Goal: Task Accomplishment & Management: Use online tool/utility

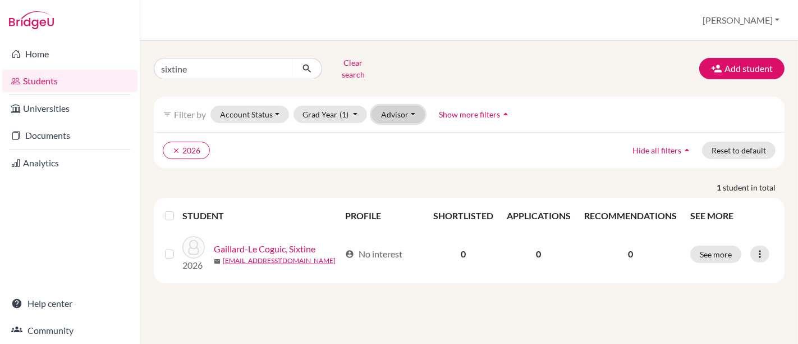
click at [399, 106] on button "Advisor" at bounding box center [398, 114] width 53 height 17
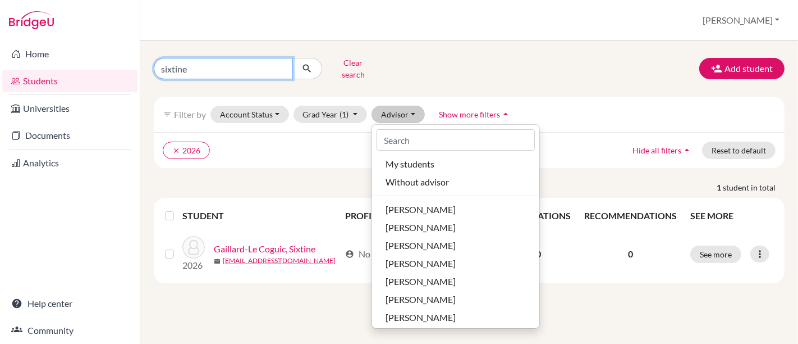
click at [226, 66] on input "sixtine" at bounding box center [223, 68] width 139 height 21
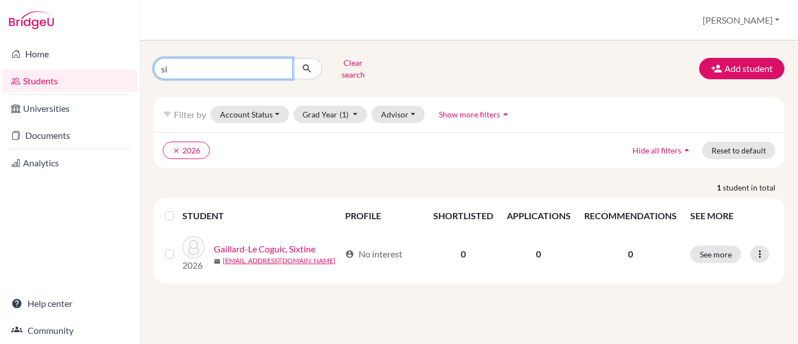
type input "s"
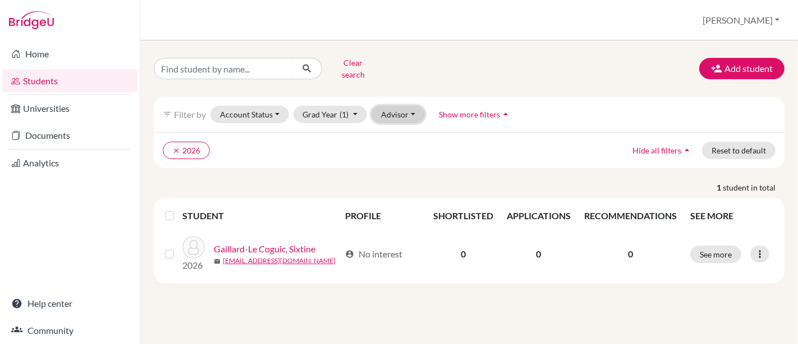
click at [383, 106] on button "Advisor" at bounding box center [398, 114] width 53 height 17
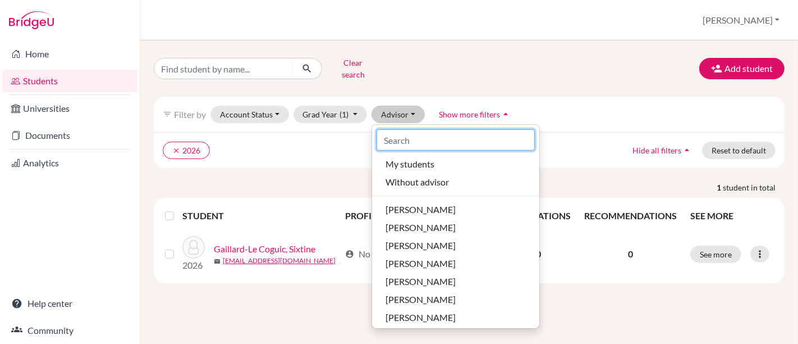
click at [416, 131] on input at bounding box center [456, 139] width 158 height 21
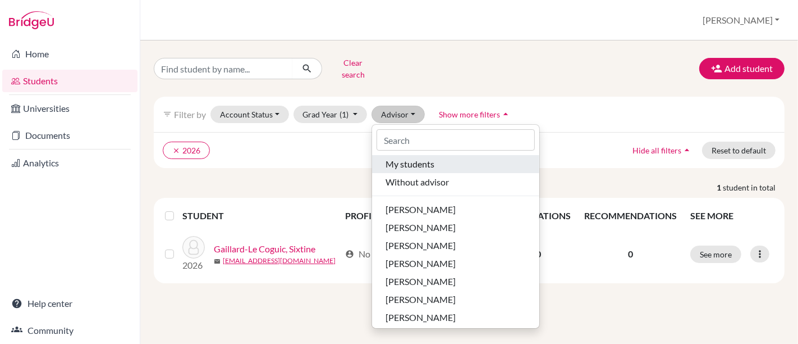
click at [422, 157] on span "My students" at bounding box center [410, 163] width 49 height 13
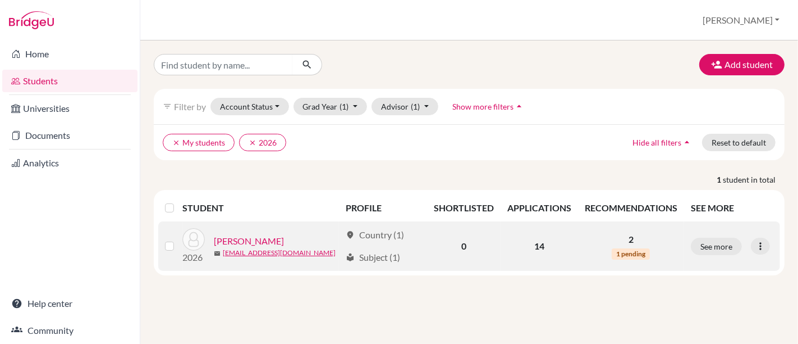
click at [225, 241] on link "[PERSON_NAME]" at bounding box center [249, 240] width 70 height 13
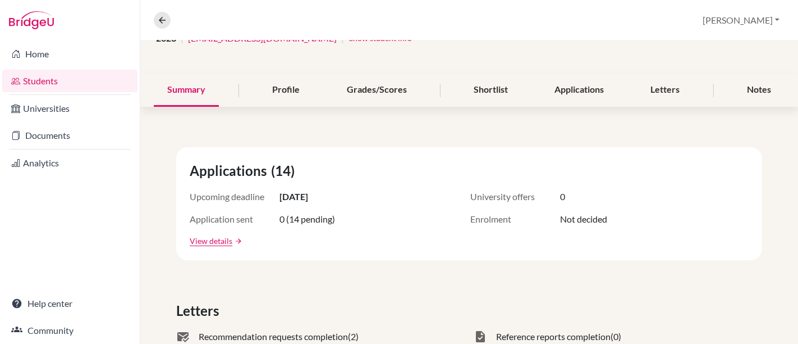
scroll to position [103, 0]
click at [672, 90] on div "Letters" at bounding box center [666, 90] width 56 height 33
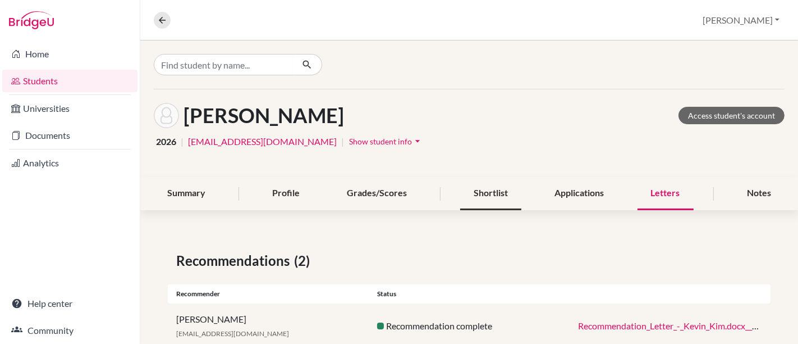
scroll to position [75, 0]
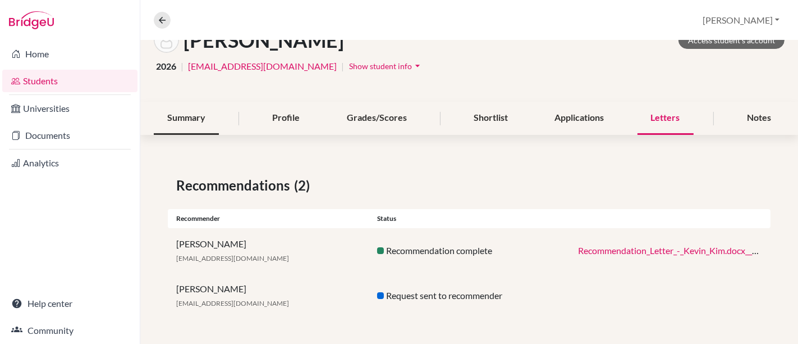
click at [195, 122] on div "Summary" at bounding box center [186, 118] width 65 height 33
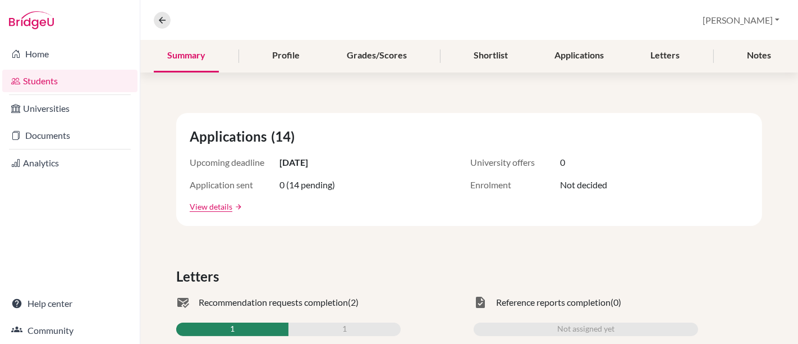
scroll to position [125, 0]
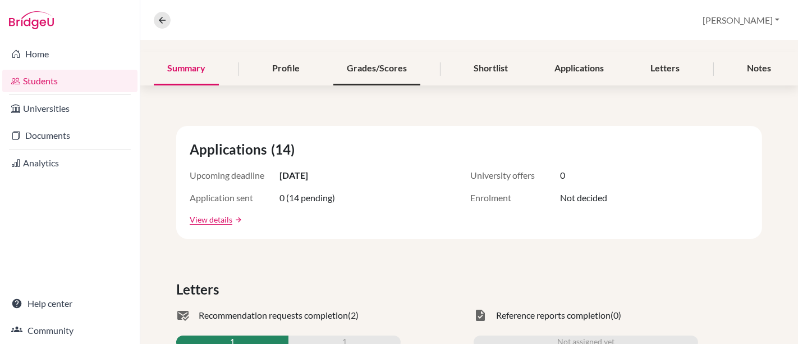
click at [387, 65] on div "Grades/Scores" at bounding box center [376, 68] width 87 height 33
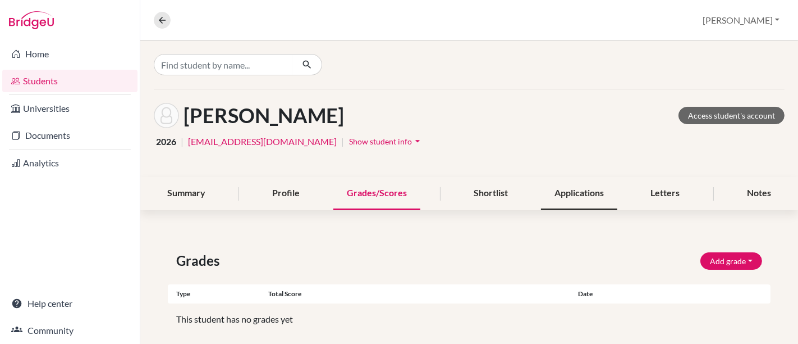
click at [569, 191] on div "Applications" at bounding box center [579, 193] width 76 height 33
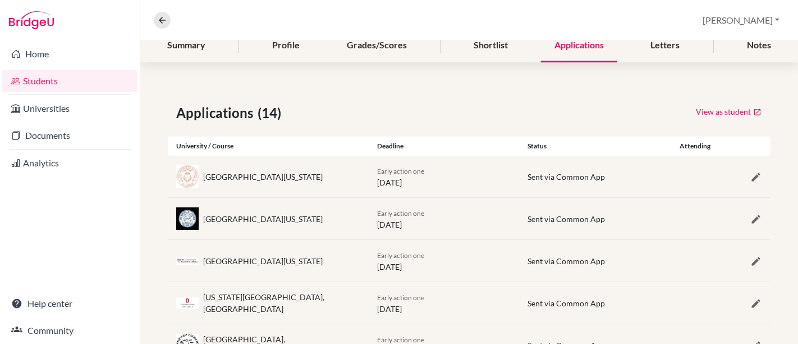
scroll to position [148, 0]
click at [445, 145] on div "Deadline" at bounding box center [444, 145] width 151 height 10
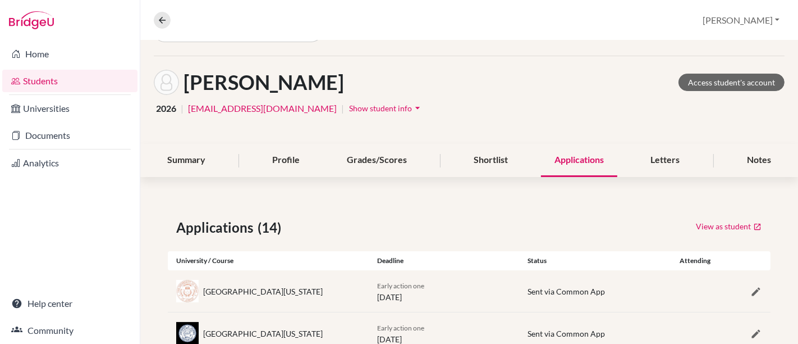
scroll to position [35, 0]
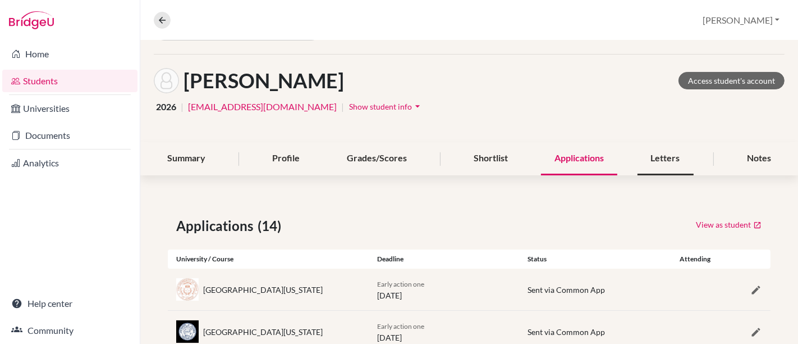
click at [665, 158] on div "Letters" at bounding box center [666, 158] width 56 height 33
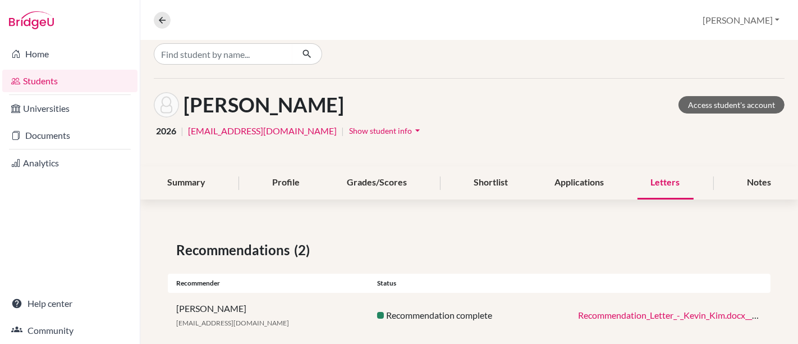
scroll to position [12, 0]
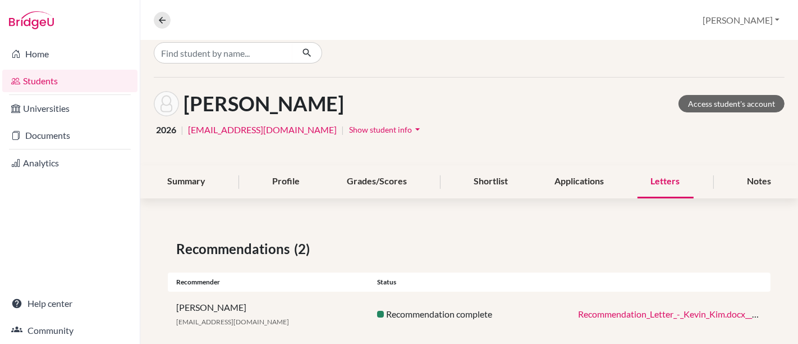
drag, startPoint x: 415, startPoint y: 132, endPoint x: 451, endPoint y: 135, distance: 36.0
click at [451, 135] on div "2026 | kekim@earj.com.br | Show student info arrow_drop_down" at bounding box center [469, 129] width 631 height 17
click at [694, 98] on link "Access student's account" at bounding box center [732, 103] width 106 height 17
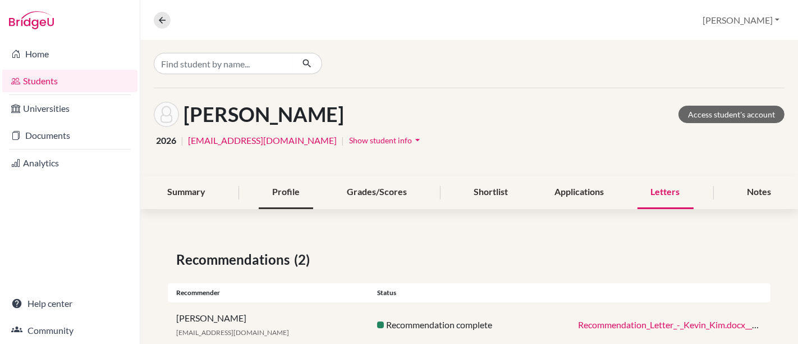
scroll to position [0, 0]
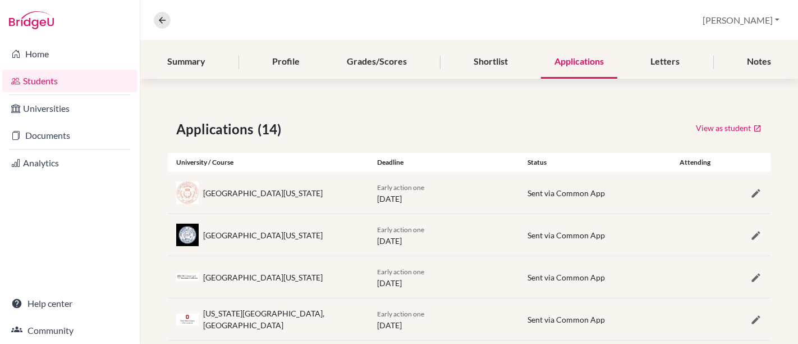
scroll to position [131, 0]
click at [295, 63] on div "Profile" at bounding box center [286, 62] width 54 height 33
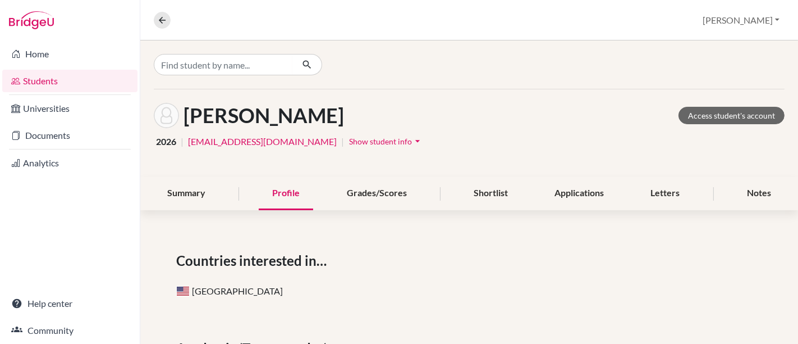
click at [57, 81] on link "Students" at bounding box center [69, 81] width 135 height 22
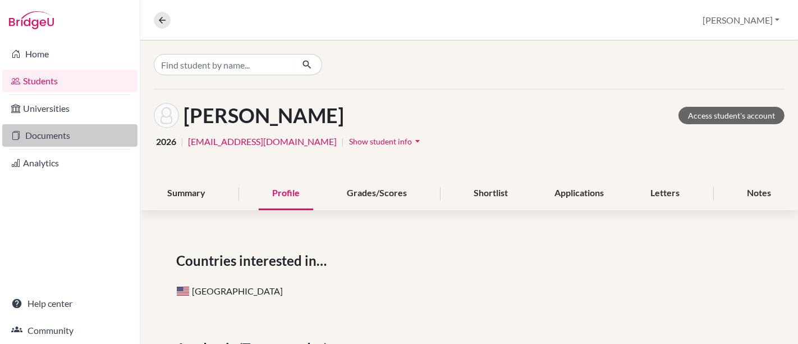
click at [45, 131] on link "Documents" at bounding box center [69, 135] width 135 height 22
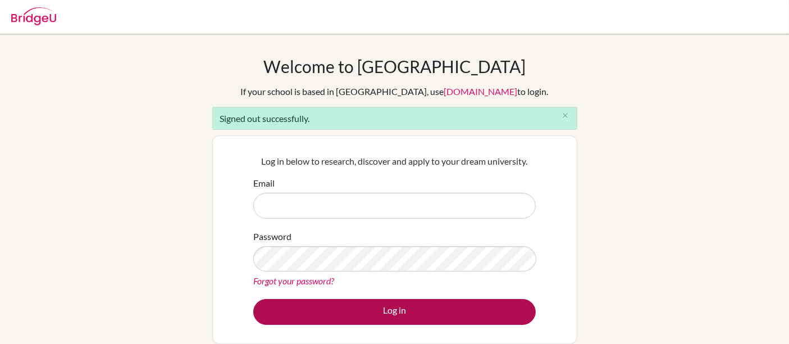
type input "[EMAIL_ADDRESS][DOMAIN_NAME]"
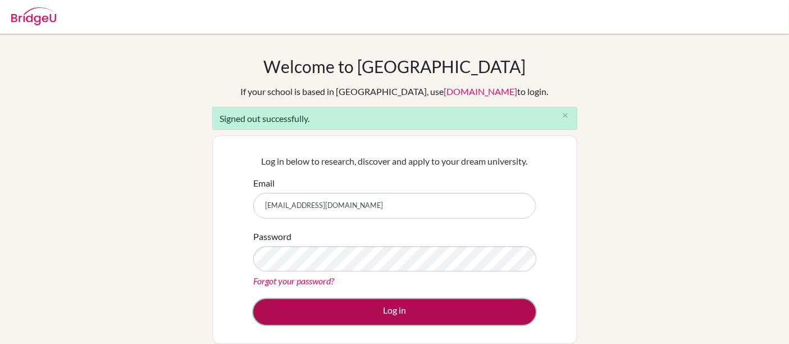
click at [377, 315] on button "Log in" at bounding box center [394, 312] width 282 height 26
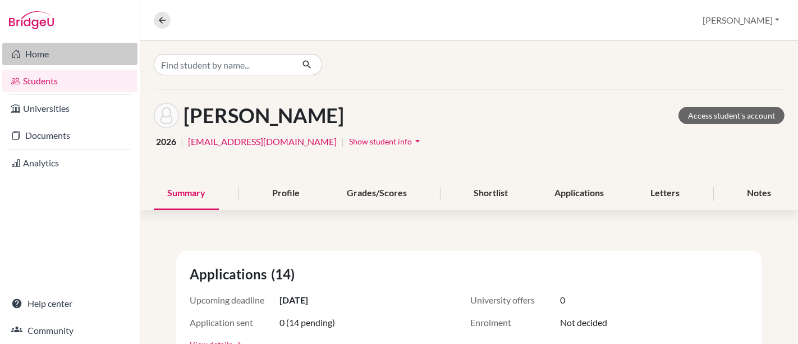
click at [43, 48] on link "Home" at bounding box center [69, 54] width 135 height 22
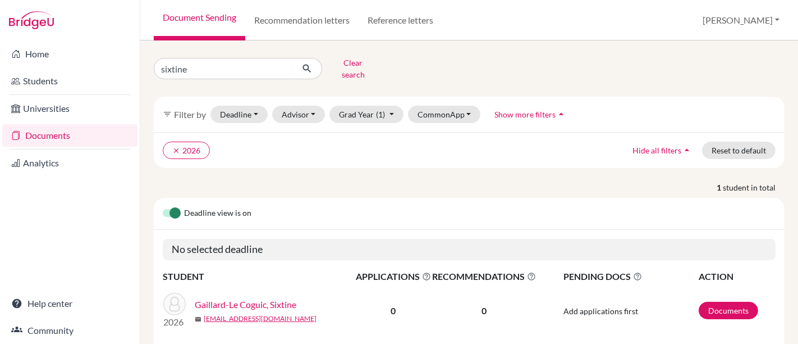
scroll to position [1, 0]
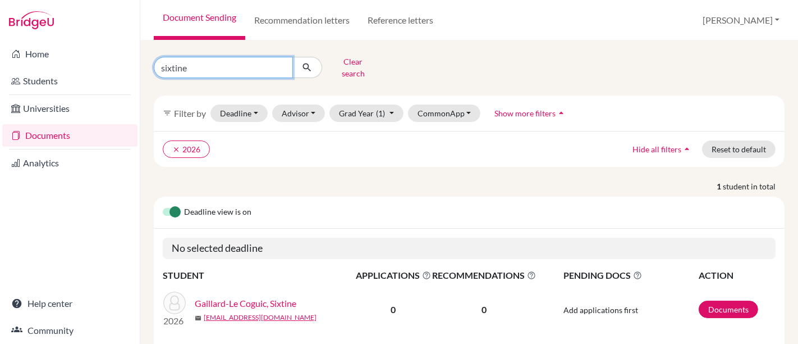
click at [204, 61] on input "sixtine" at bounding box center [223, 67] width 139 height 21
type input "s"
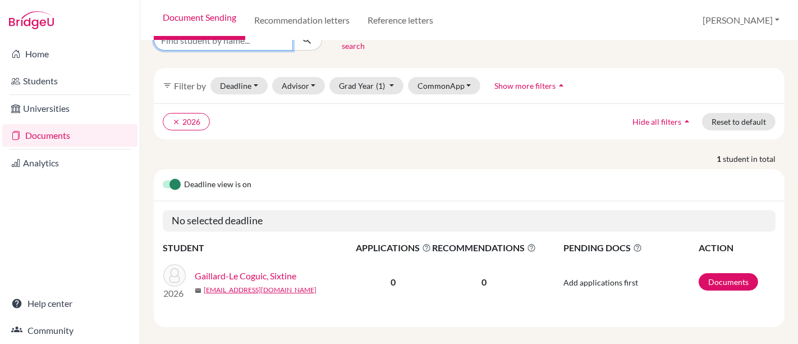
scroll to position [0, 0]
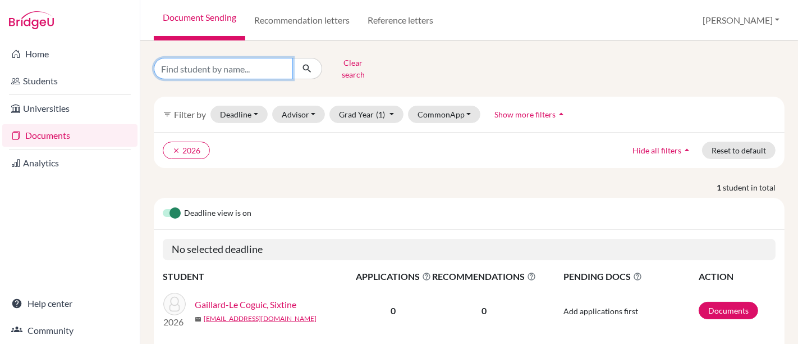
click at [292, 58] on button "submit" at bounding box center [307, 68] width 30 height 21
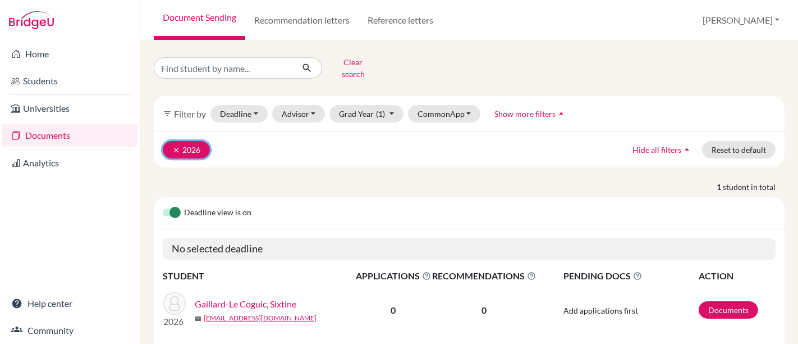
click at [175, 146] on icon "clear" at bounding box center [176, 150] width 8 height 8
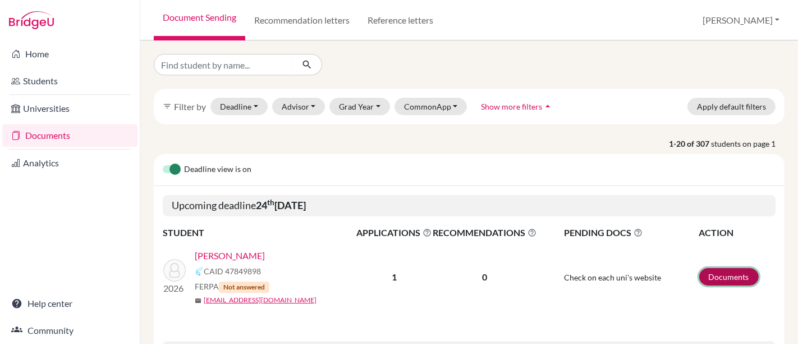
click at [710, 273] on link "Documents" at bounding box center [729, 276] width 60 height 17
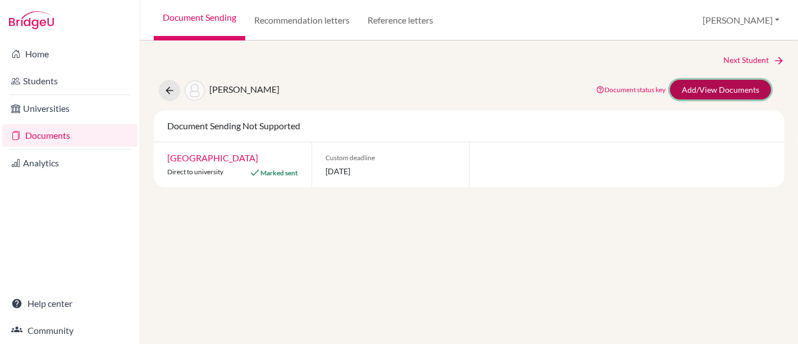
click at [732, 87] on link "Add/View Documents" at bounding box center [720, 90] width 101 height 20
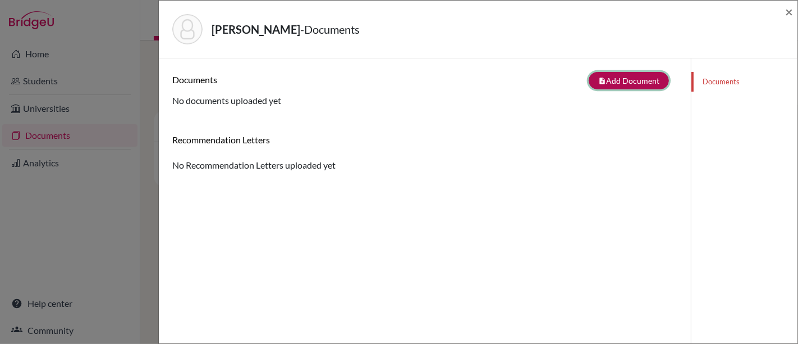
click at [628, 83] on button "note_add Add Document" at bounding box center [629, 80] width 80 height 17
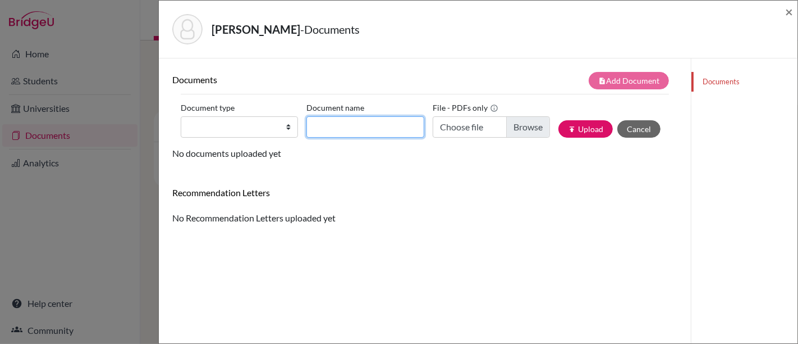
click at [341, 127] on input "Document name" at bounding box center [365, 126] width 117 height 21
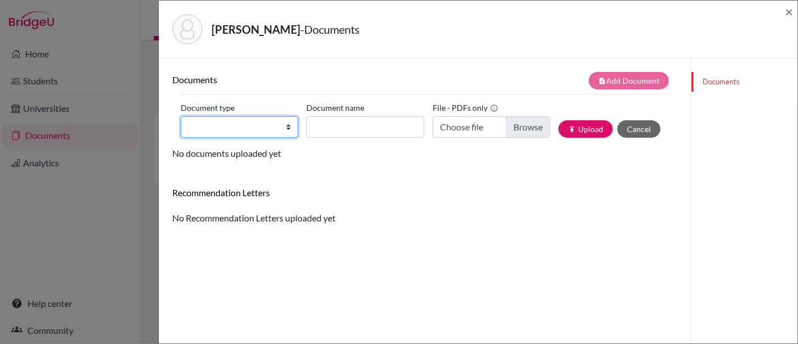
click at [283, 127] on select "Change explanation for Common App reports Counselor recommendation Internationa…" at bounding box center [239, 126] width 117 height 21
select select "4"
click at [181, 116] on select "Change explanation for Common App reports Counselor recommendation Internationa…" at bounding box center [239, 126] width 117 height 21
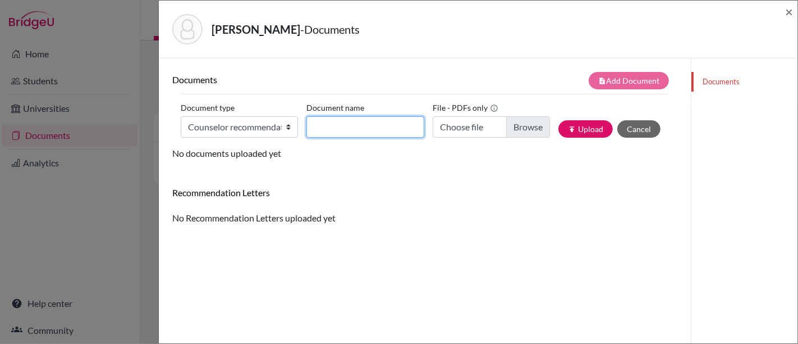
click at [378, 130] on input "Document name" at bounding box center [365, 126] width 117 height 21
click at [249, 194] on h6 "Recommendation Letters" at bounding box center [424, 192] width 505 height 11
click at [632, 127] on button "Cancel" at bounding box center [639, 128] width 43 height 17
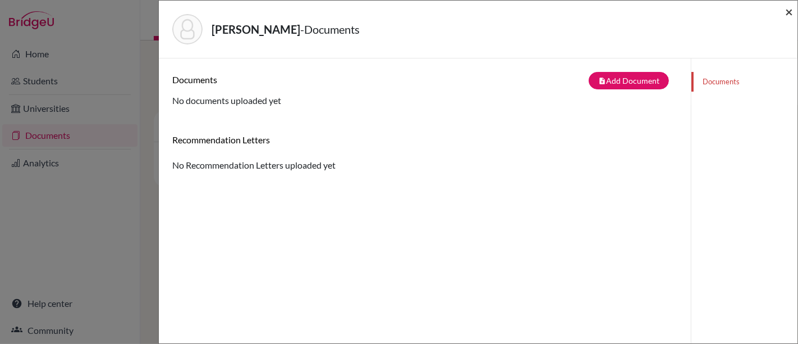
click at [789, 12] on span "×" at bounding box center [789, 11] width 8 height 16
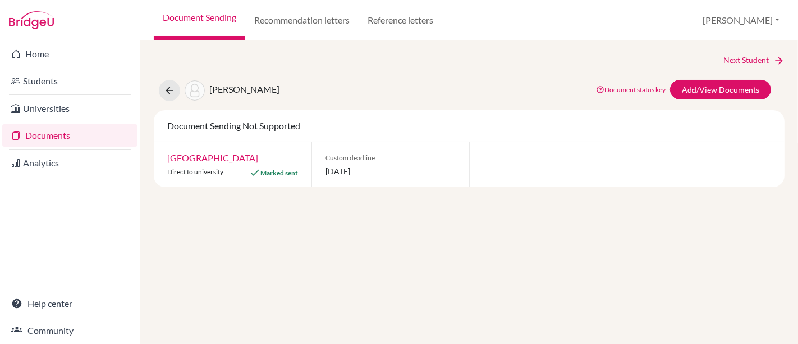
click at [52, 132] on link "Documents" at bounding box center [69, 135] width 135 height 22
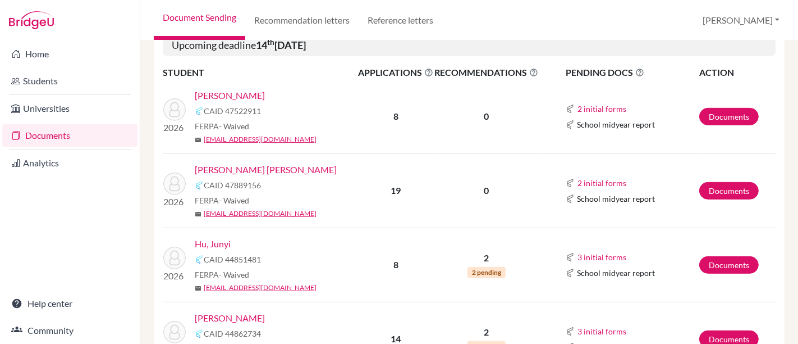
scroll to position [450, 0]
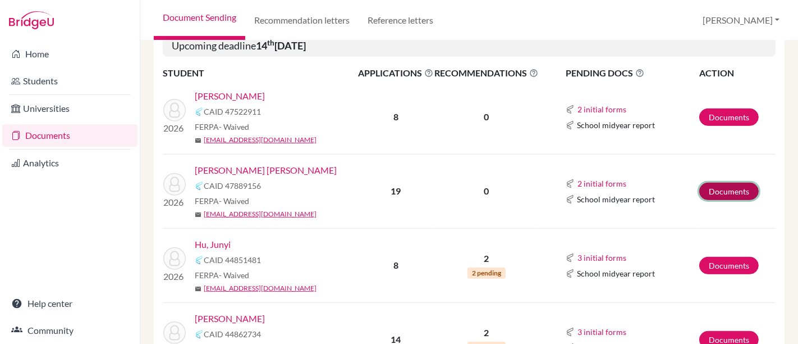
click at [720, 191] on link "Documents" at bounding box center [729, 190] width 60 height 17
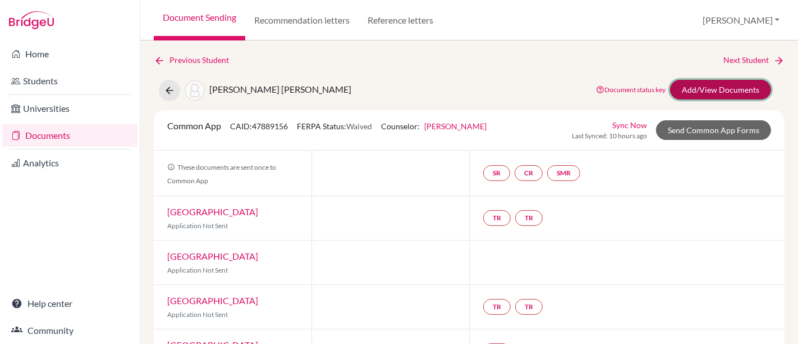
click at [727, 92] on link "Add/View Documents" at bounding box center [720, 90] width 101 height 20
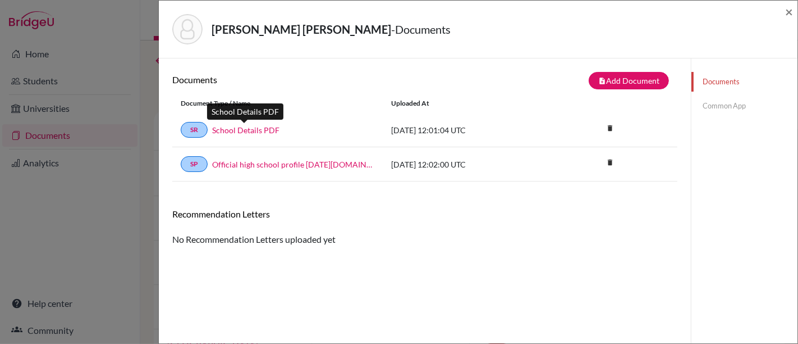
click at [232, 131] on link "School Details PDF" at bounding box center [245, 130] width 67 height 12
drag, startPoint x: 400, startPoint y: 232, endPoint x: 313, endPoint y: 196, distance: 94.1
click at [313, 196] on div "Documents note_add Add Document Document type Change explanation for Common App…" at bounding box center [424, 159] width 505 height 174
click at [710, 105] on link "Common App" at bounding box center [745, 106] width 106 height 20
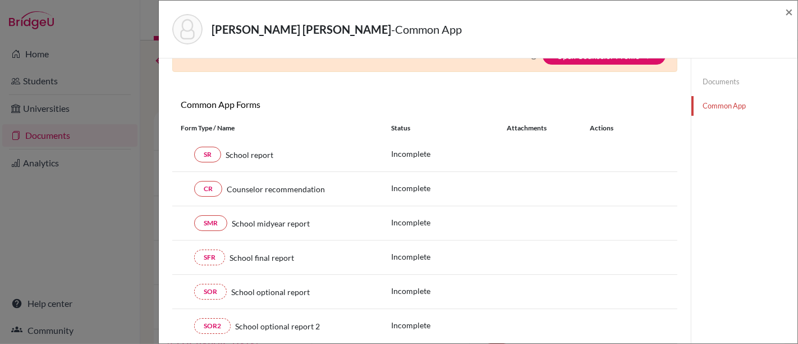
scroll to position [88, 0]
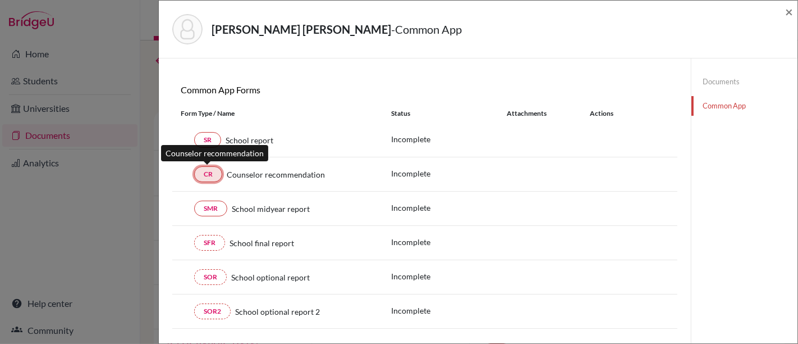
click at [212, 170] on link "CR" at bounding box center [208, 174] width 28 height 16
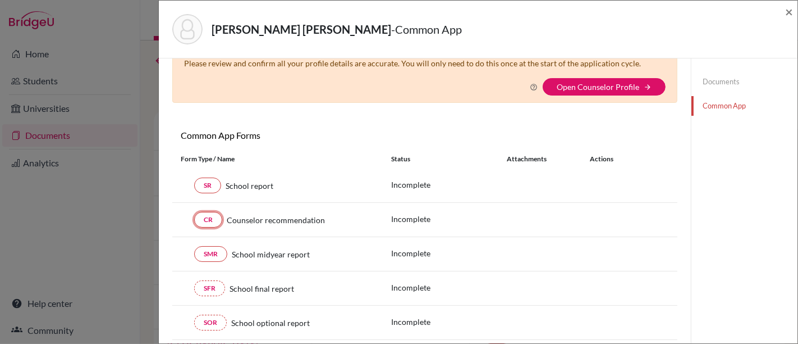
scroll to position [0, 0]
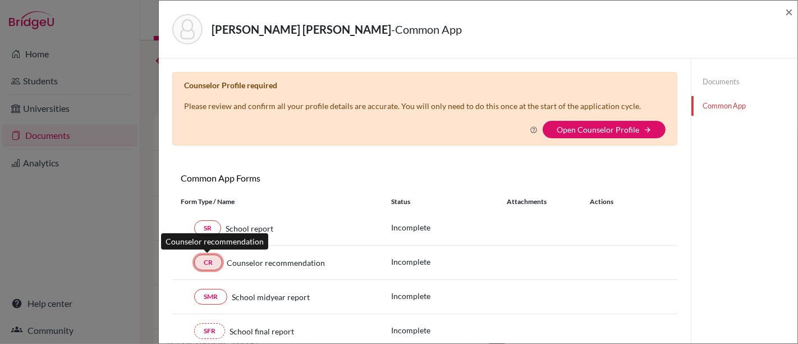
click at [206, 262] on link "CR" at bounding box center [208, 262] width 28 height 16
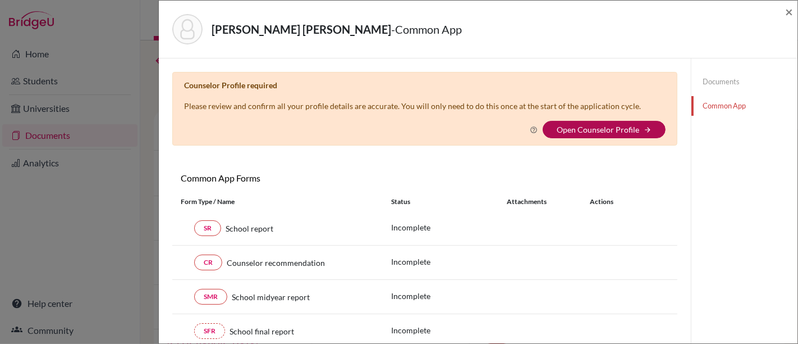
click at [574, 127] on link "Open Counselor Profile" at bounding box center [598, 130] width 83 height 10
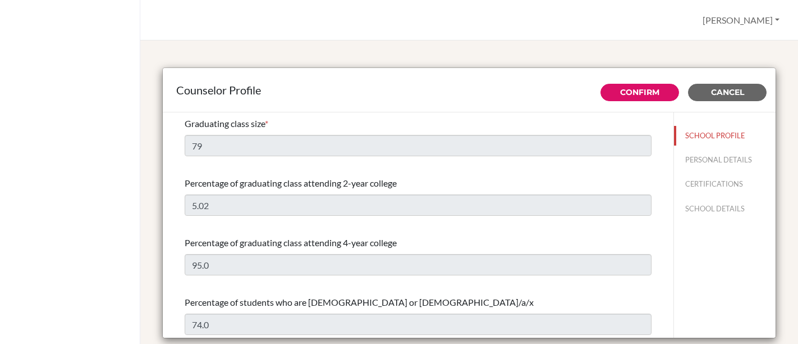
select select "0"
select select "307331"
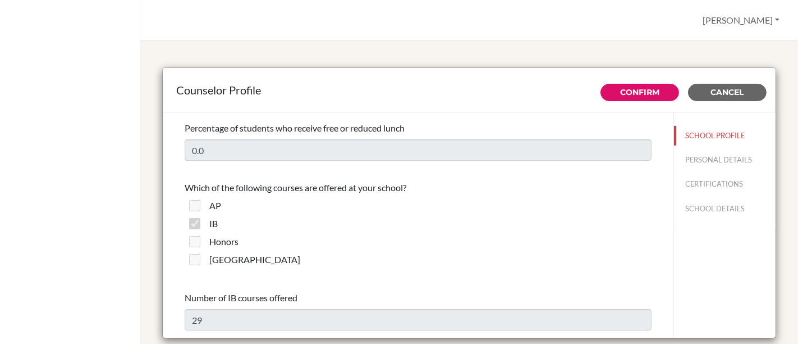
scroll to position [710, 0]
click at [744, 90] on button "Cancel" at bounding box center [727, 92] width 79 height 17
